Goal: Navigation & Orientation: Find specific page/section

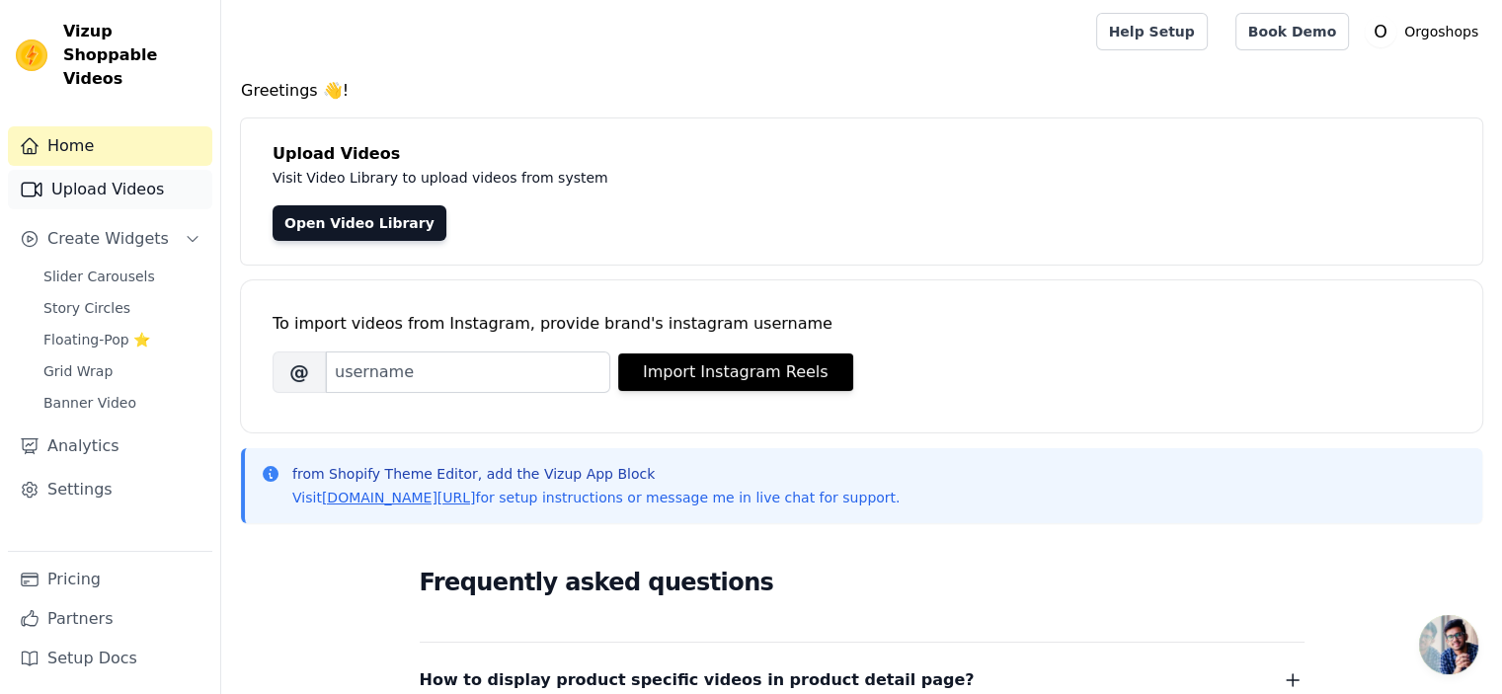
click at [99, 170] on link "Upload Videos" at bounding box center [110, 189] width 204 height 39
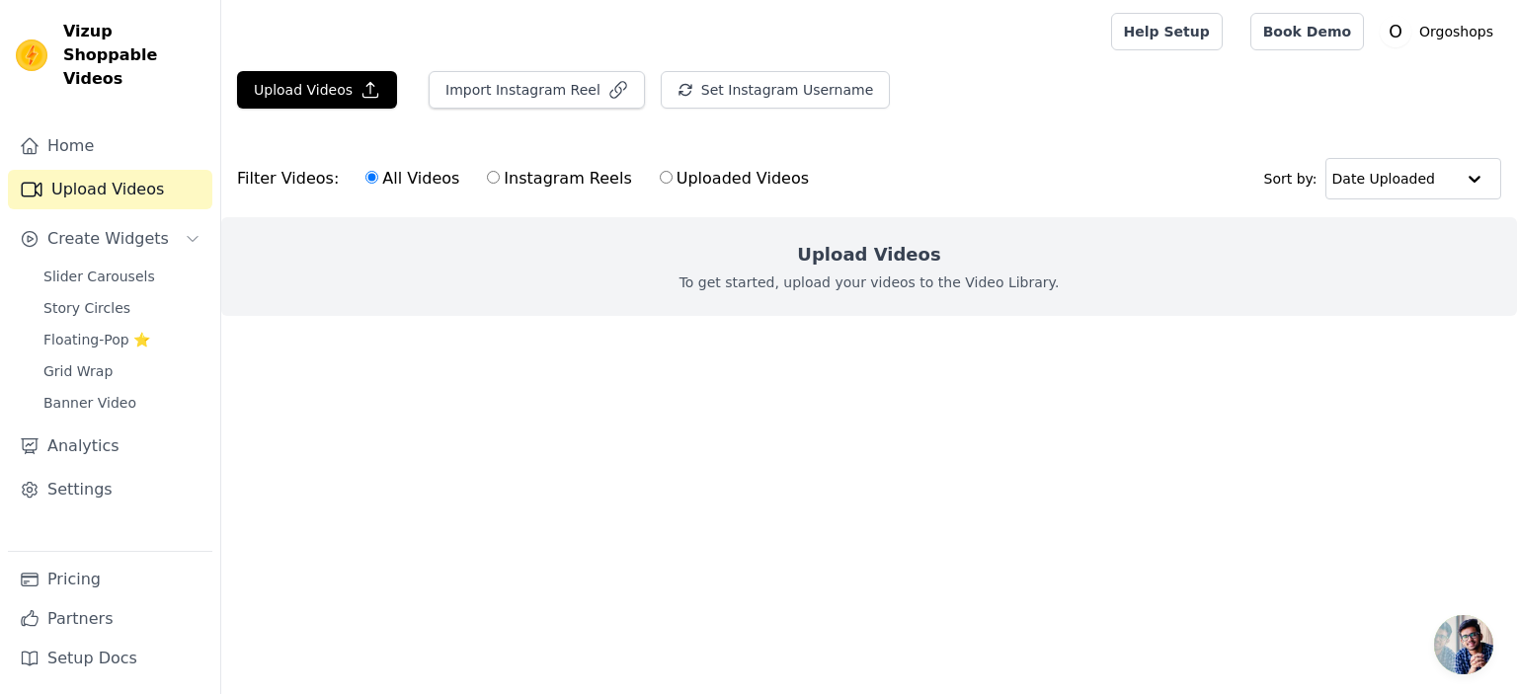
click at [1465, 659] on span "Open chat" at bounding box center [1463, 644] width 59 height 59
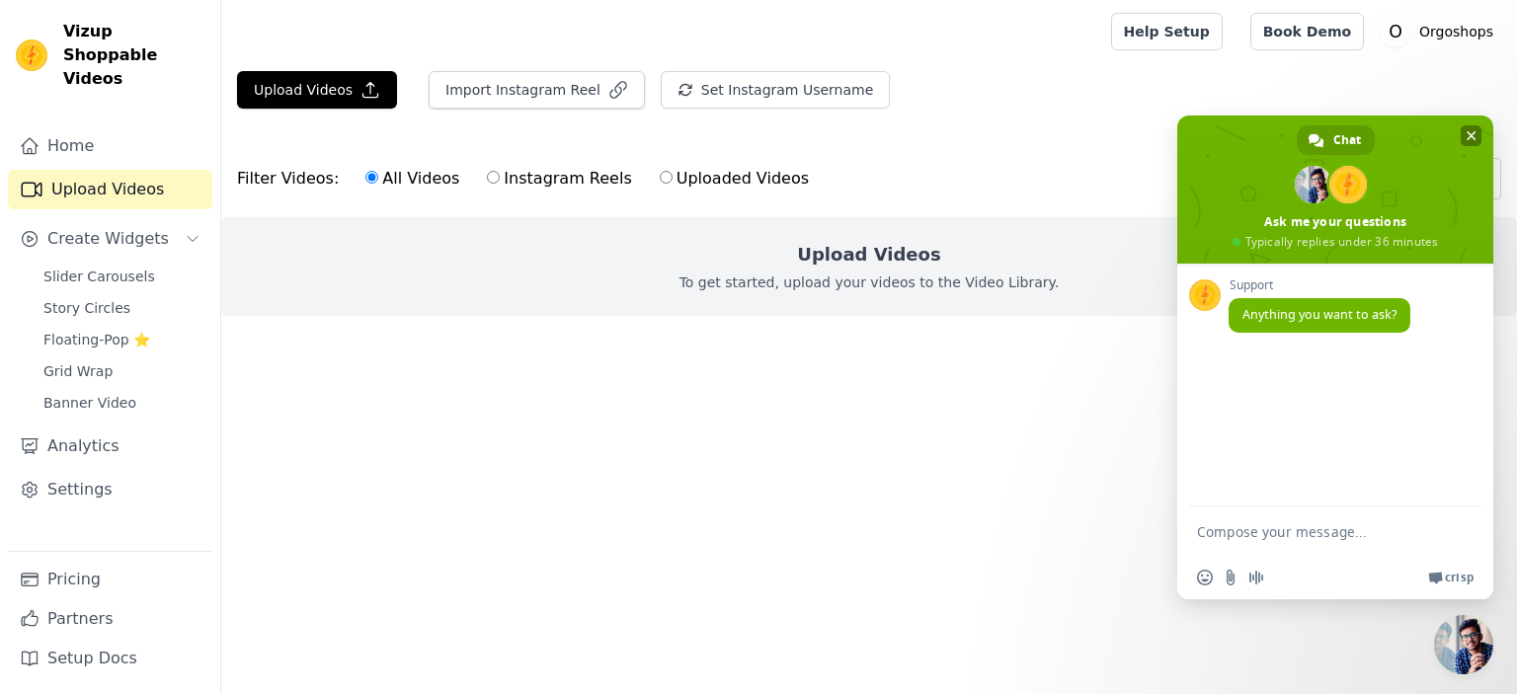
click at [1476, 135] on span "Close chat" at bounding box center [1470, 135] width 21 height 21
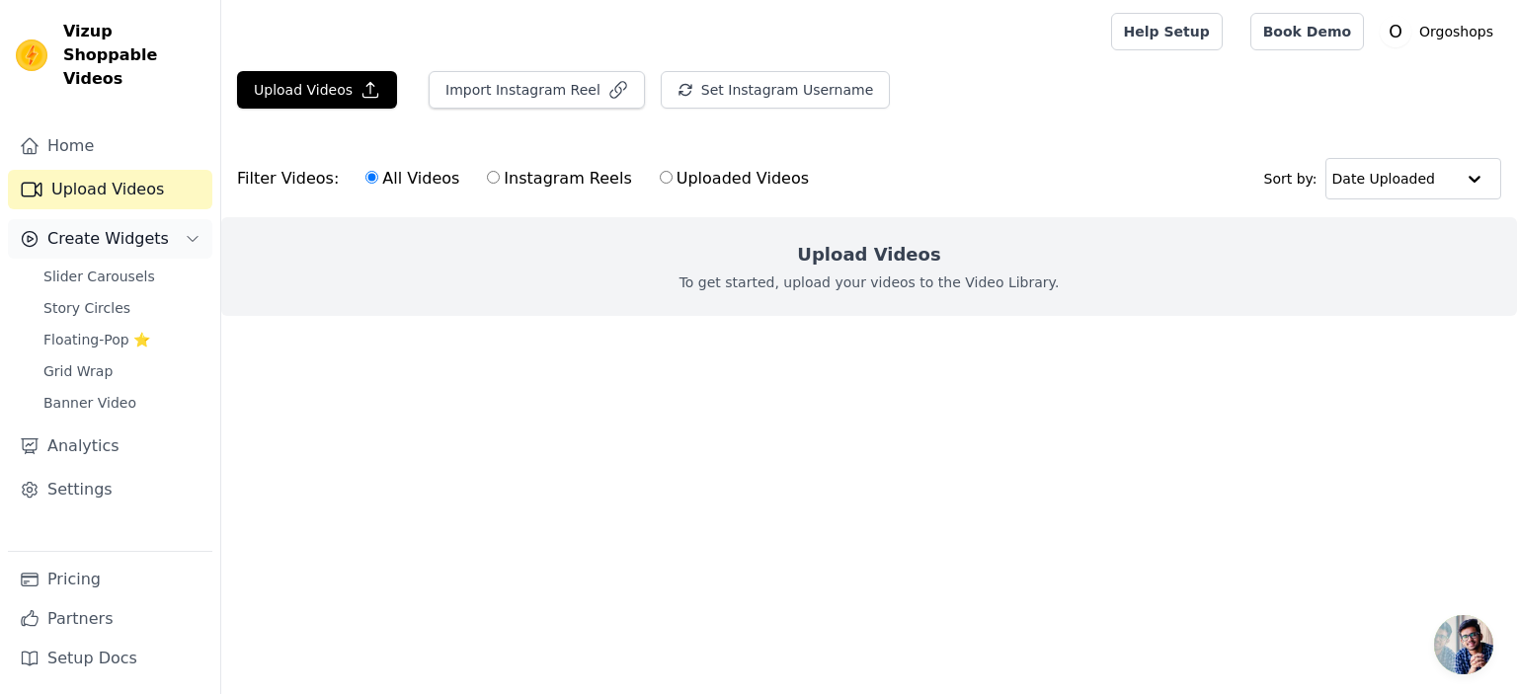
click at [202, 220] on button "Create Widgets" at bounding box center [110, 238] width 204 height 39
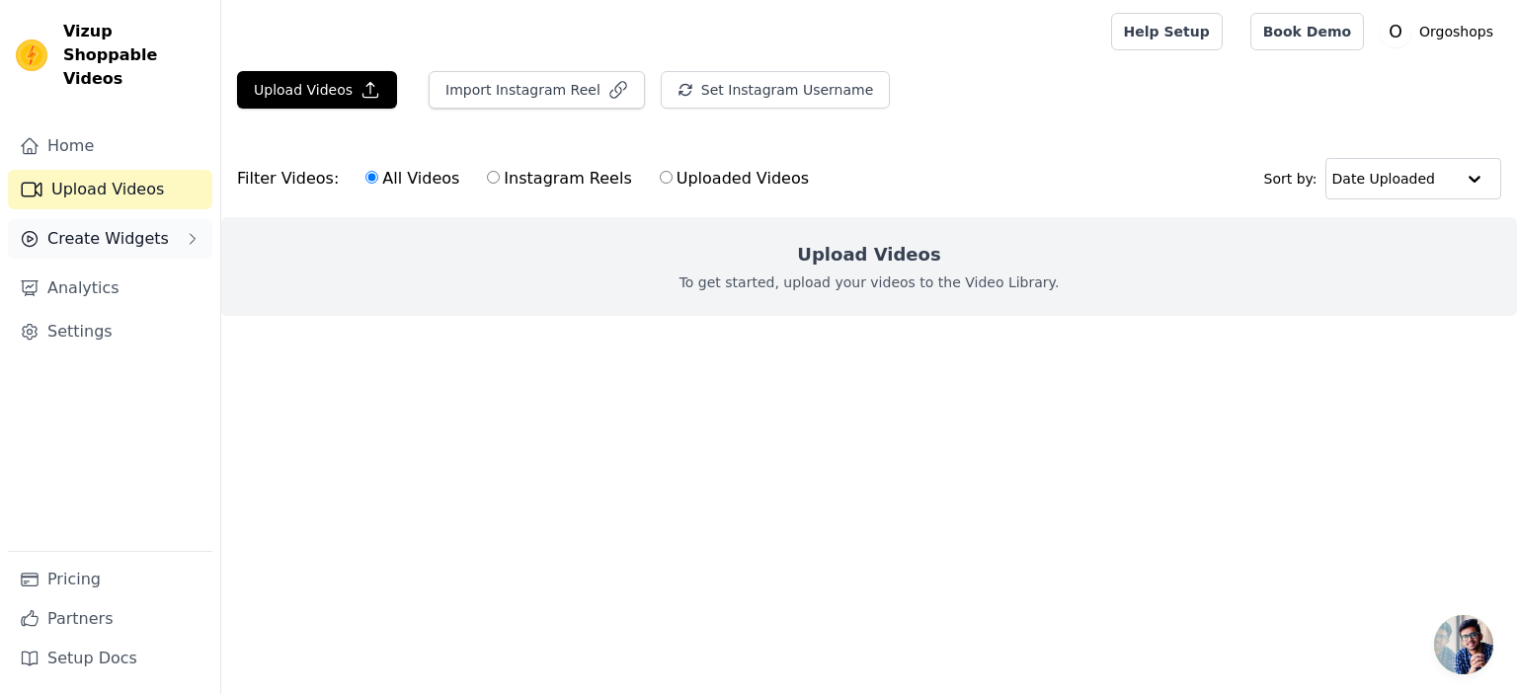
click at [202, 220] on button "Create Widgets" at bounding box center [110, 238] width 204 height 39
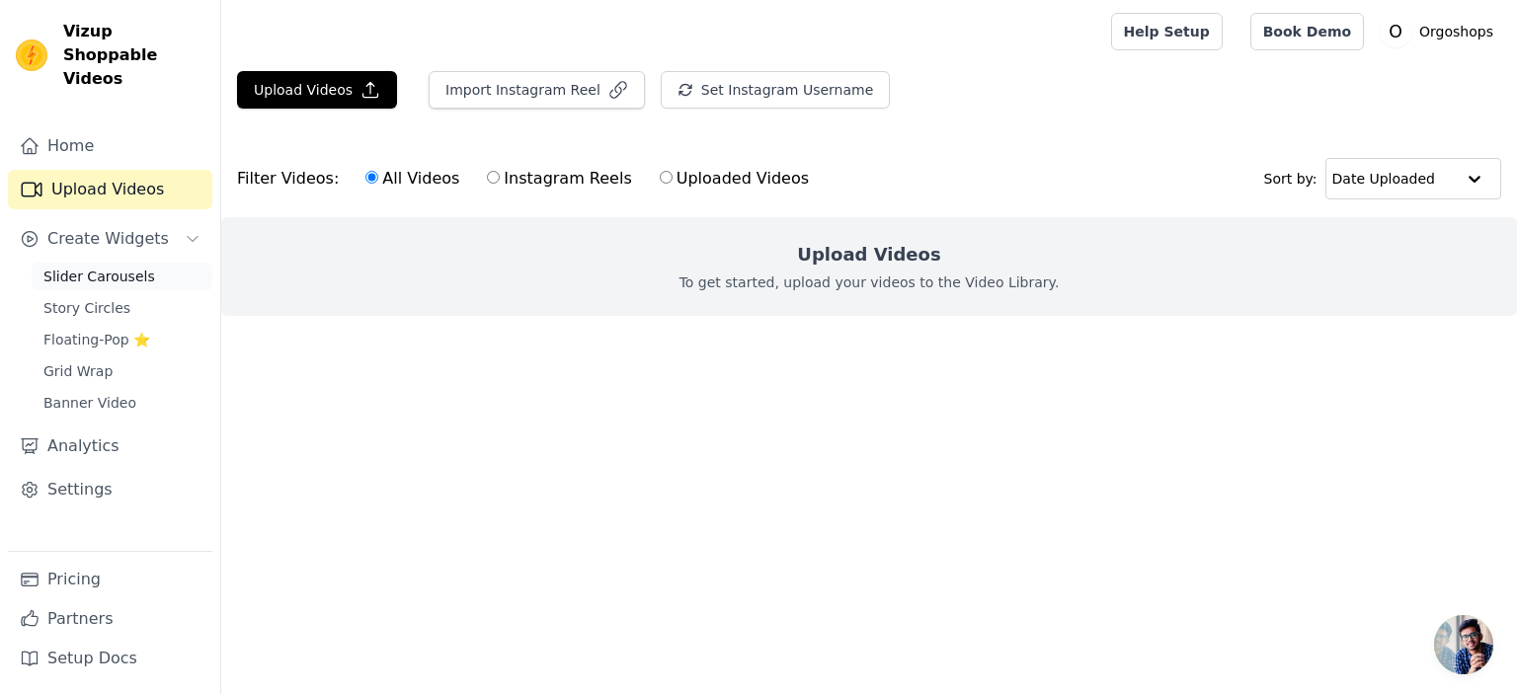
click at [100, 267] on span "Slider Carousels" at bounding box center [99, 277] width 112 height 20
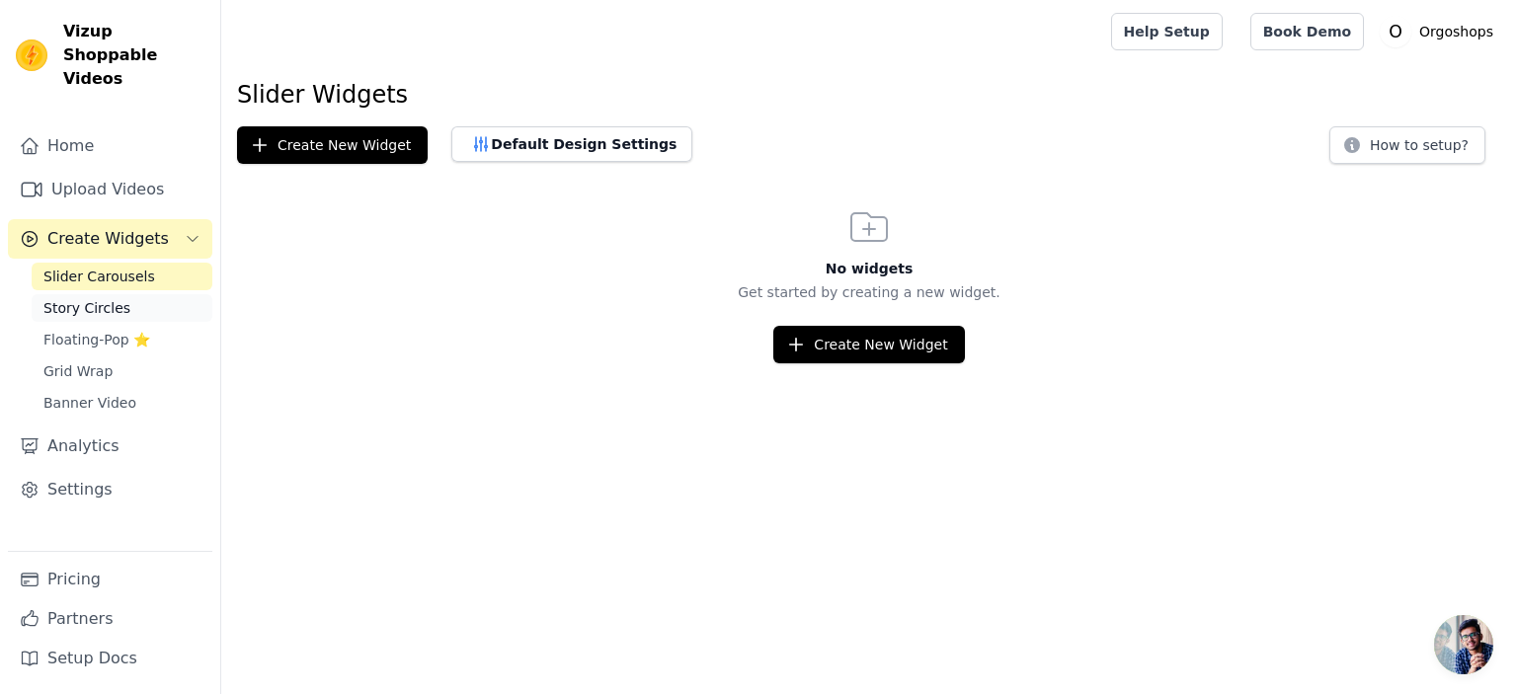
click at [93, 298] on span "Story Circles" at bounding box center [86, 308] width 87 height 20
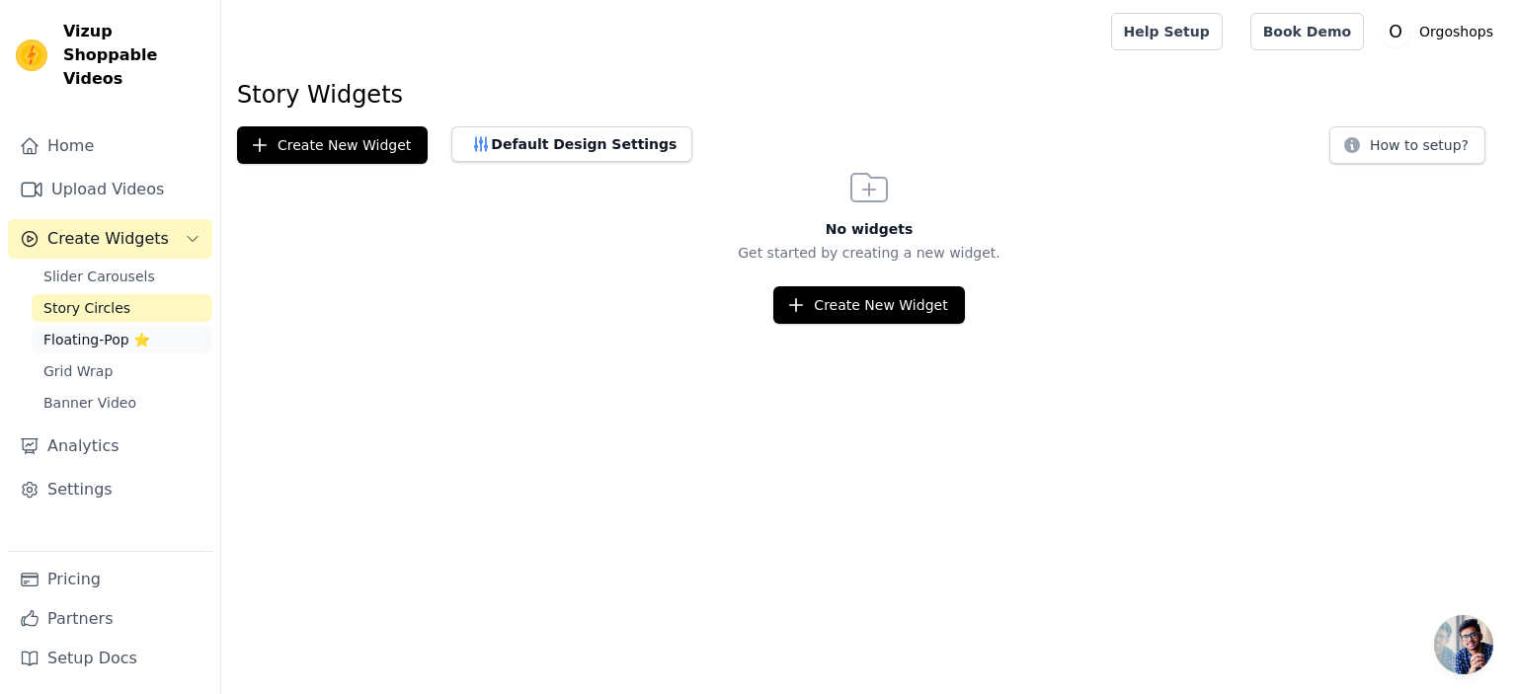
click at [84, 330] on span "Floating-Pop ⭐" at bounding box center [96, 340] width 107 height 20
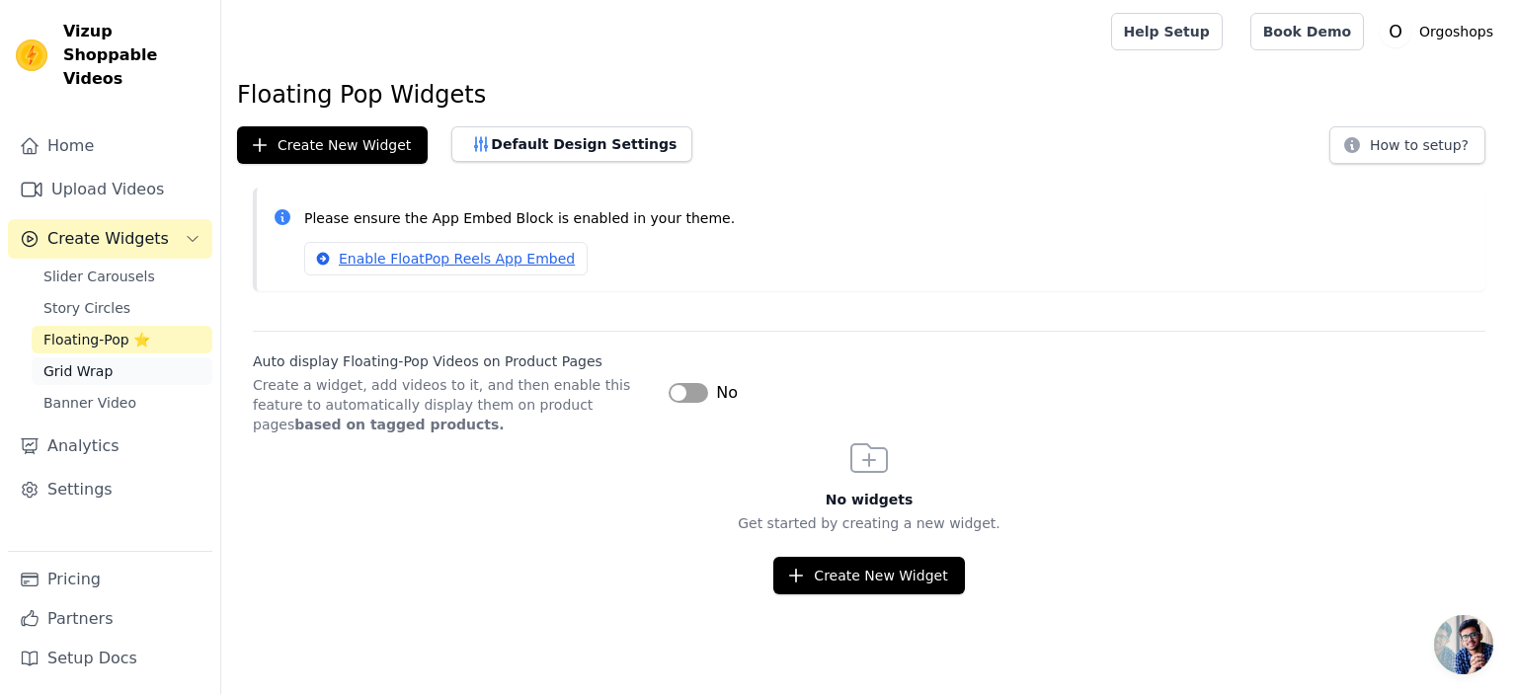
click at [76, 361] on span "Grid Wrap" at bounding box center [77, 371] width 69 height 20
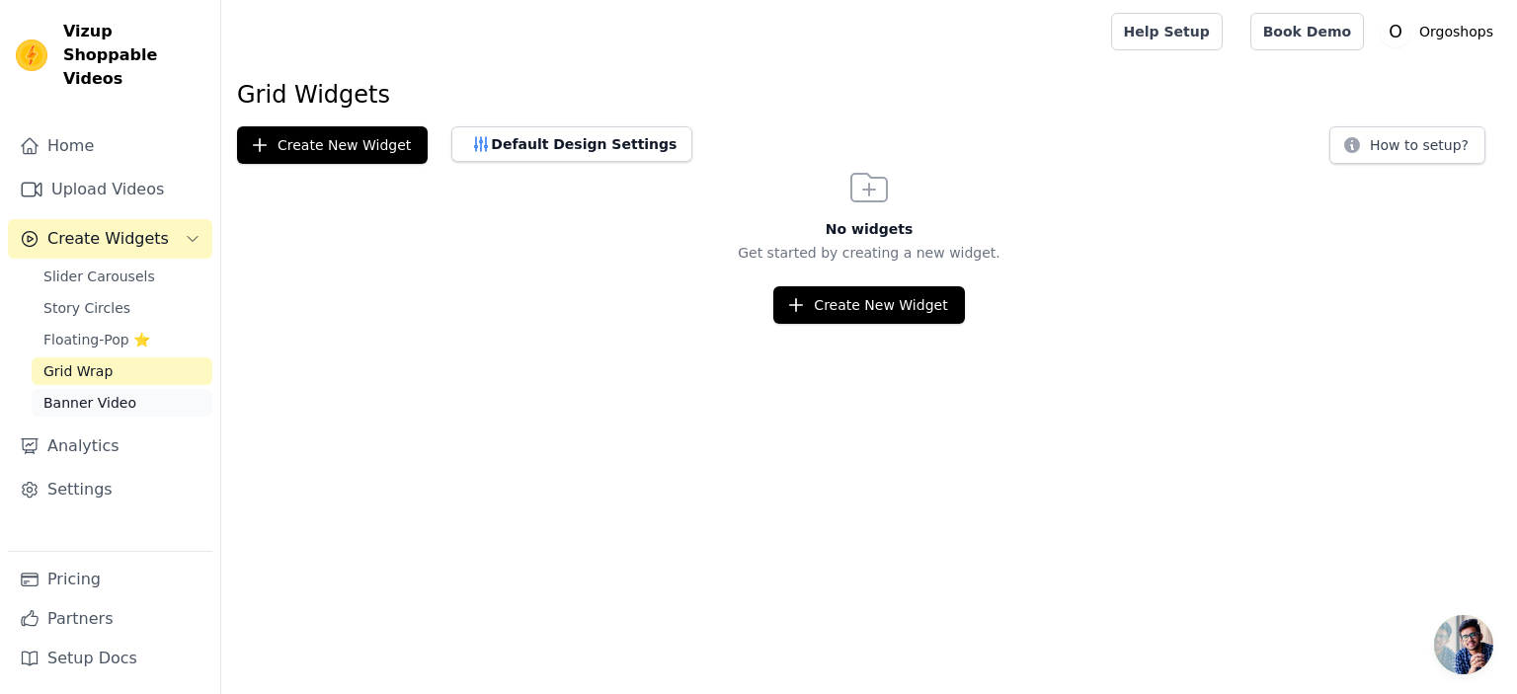
click at [75, 389] on link "Banner Video" at bounding box center [122, 403] width 181 height 28
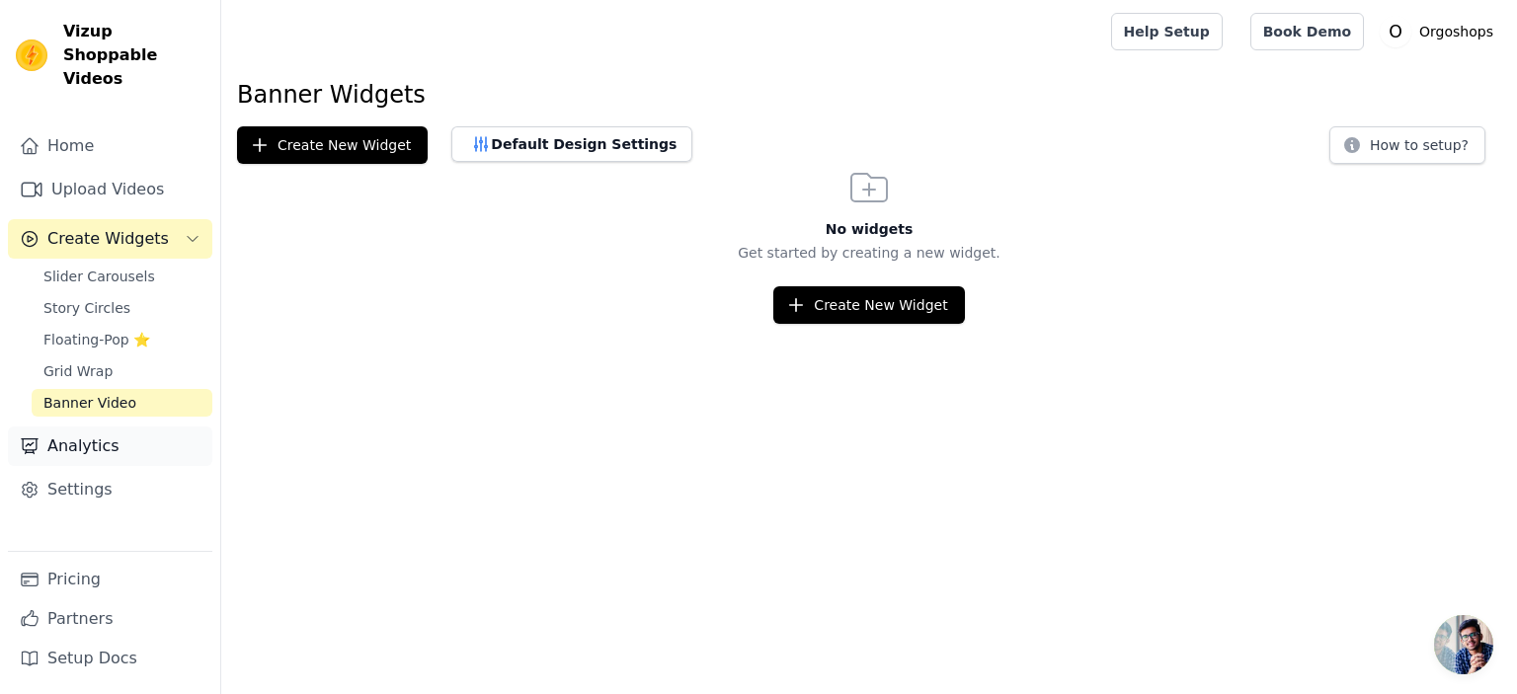
click at [71, 437] on link "Analytics" at bounding box center [110, 446] width 204 height 39
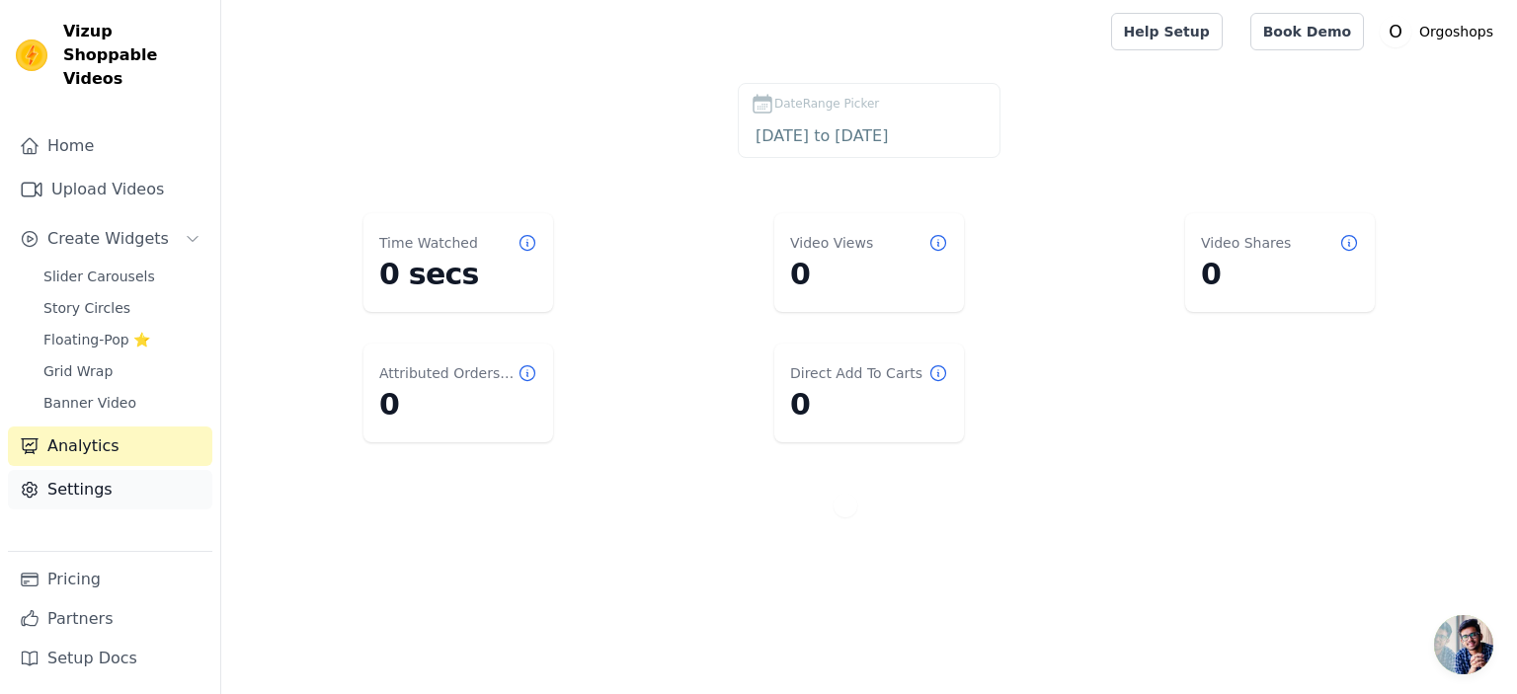
click at [68, 470] on link "Settings" at bounding box center [110, 489] width 204 height 39
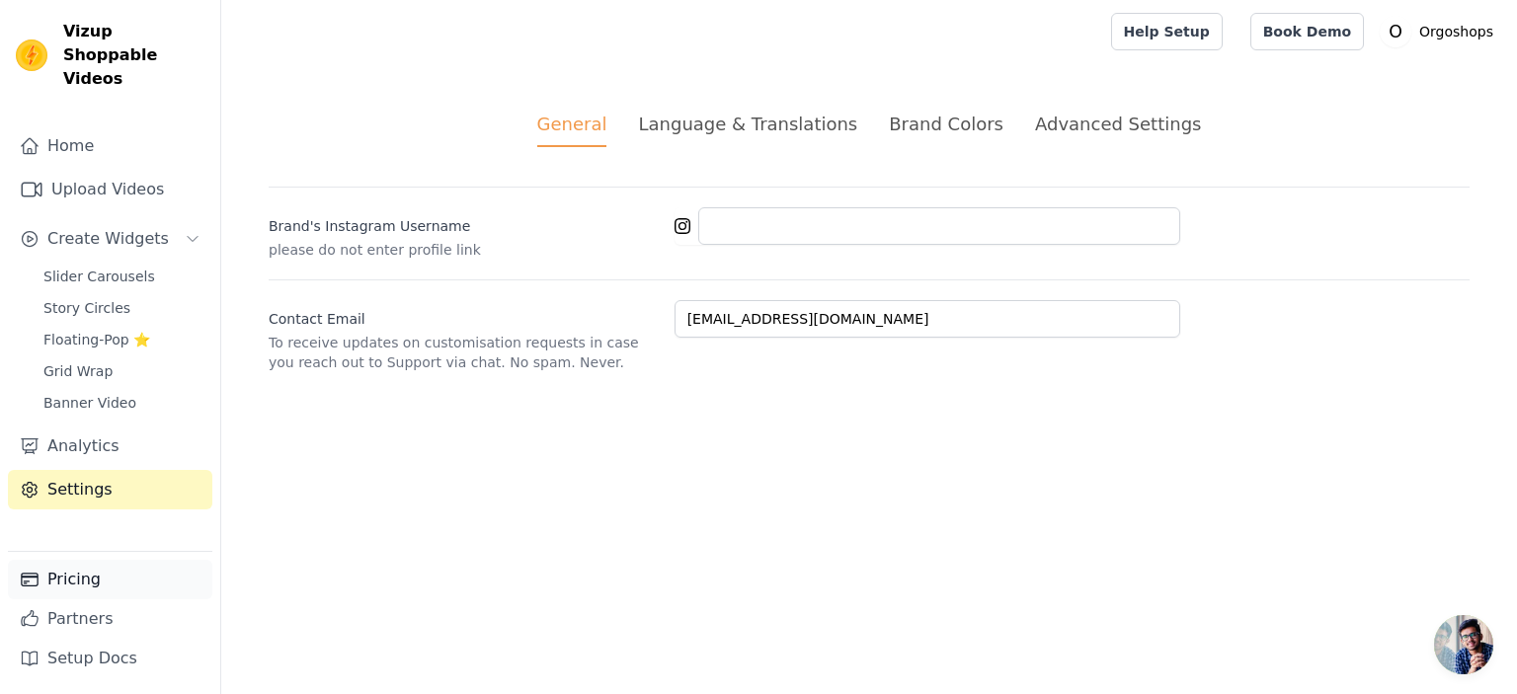
click at [98, 591] on link "Pricing" at bounding box center [110, 579] width 204 height 39
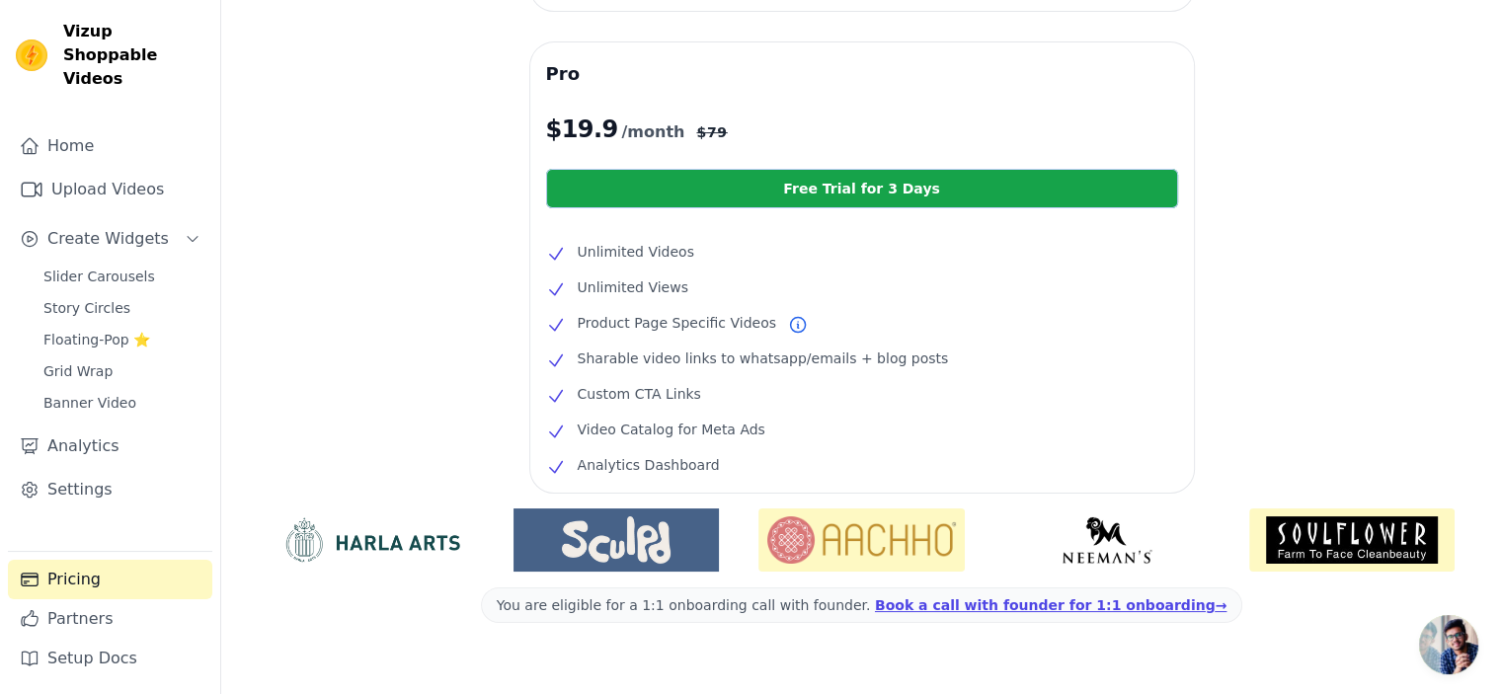
scroll to position [395, 0]
